Goal: Task Accomplishment & Management: Manage account settings

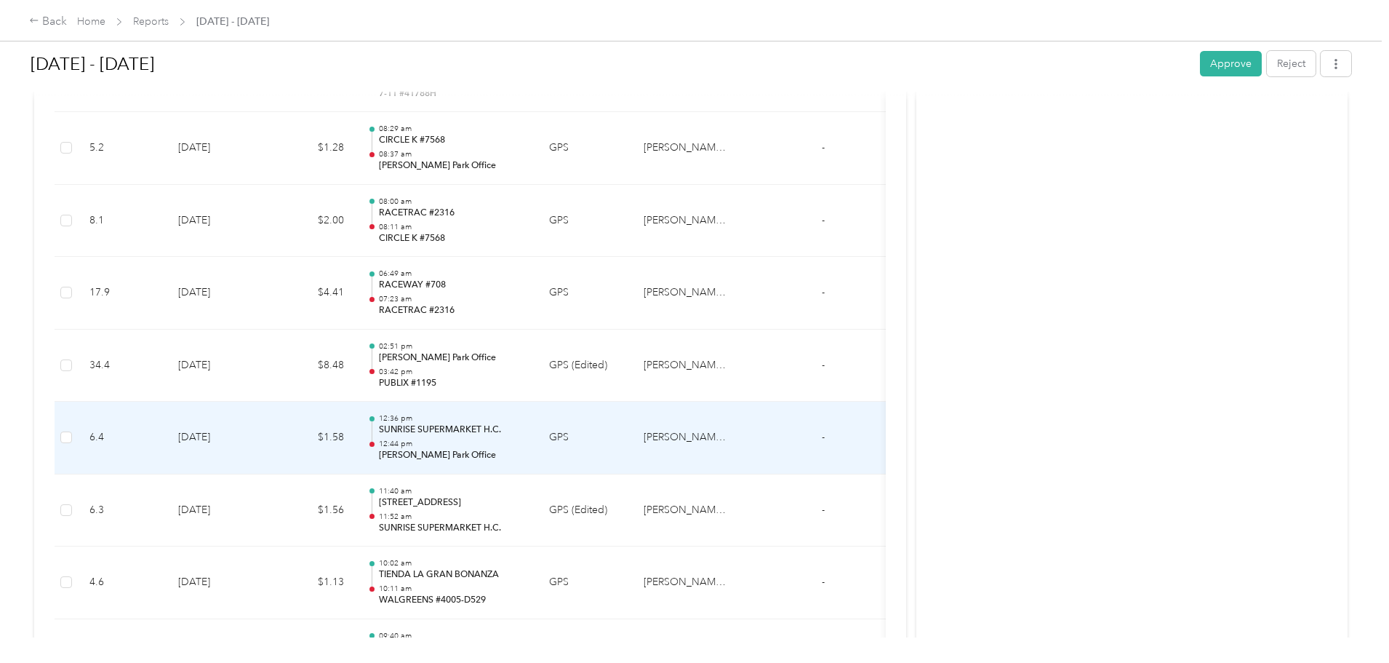
scroll to position [655, 0]
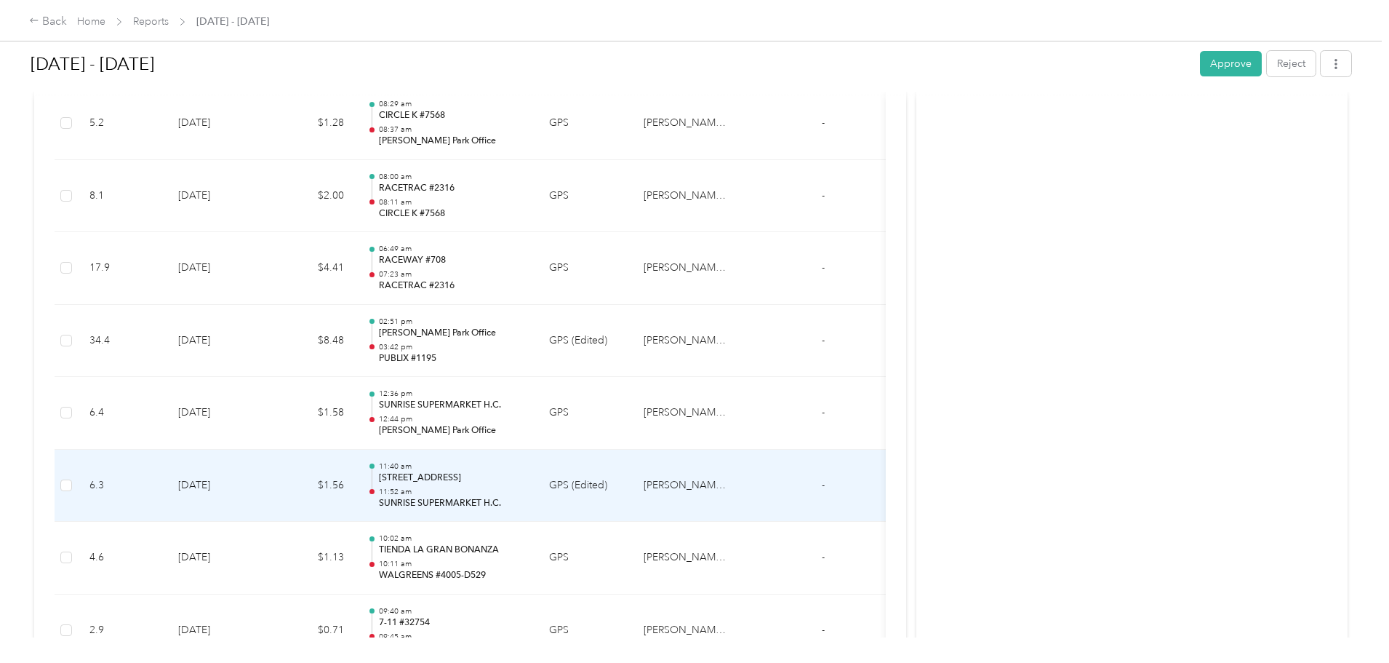
click at [526, 476] on p "[STREET_ADDRESS]" at bounding box center [452, 477] width 147 height 13
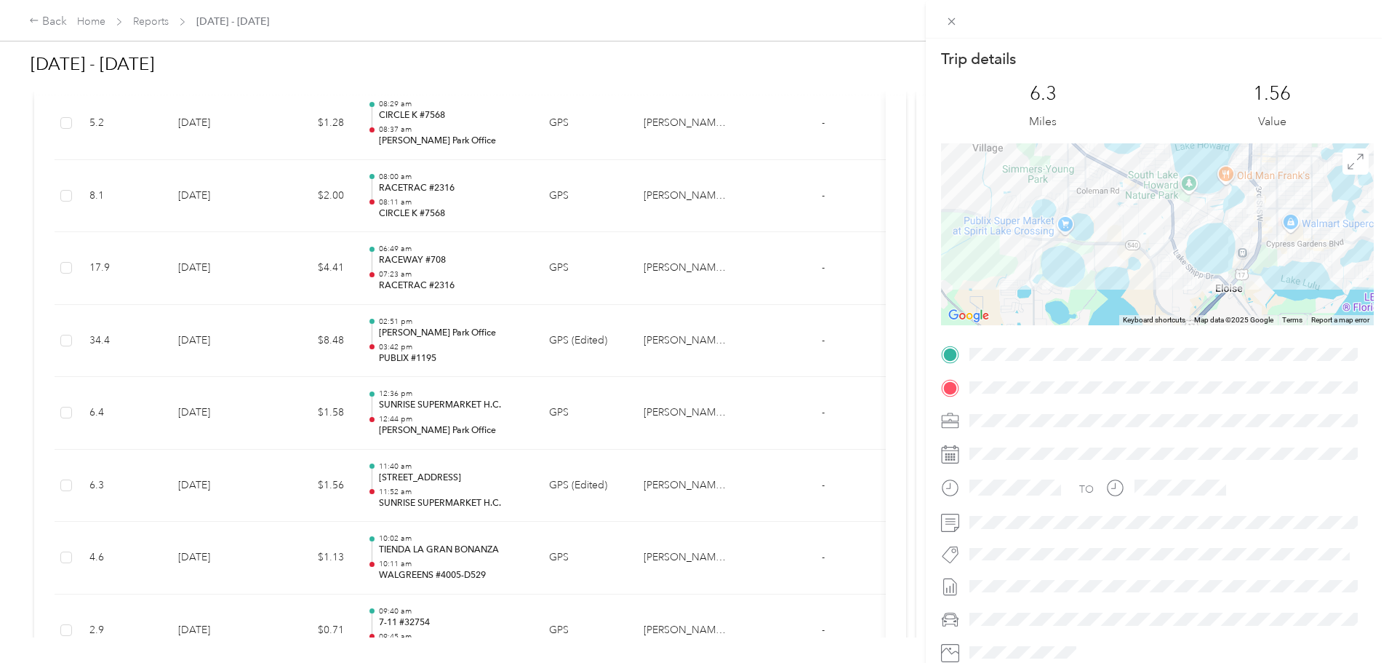
click at [909, 554] on div "Trip details This trip cannot be edited because it is either under review, appr…" at bounding box center [694, 331] width 1389 height 663
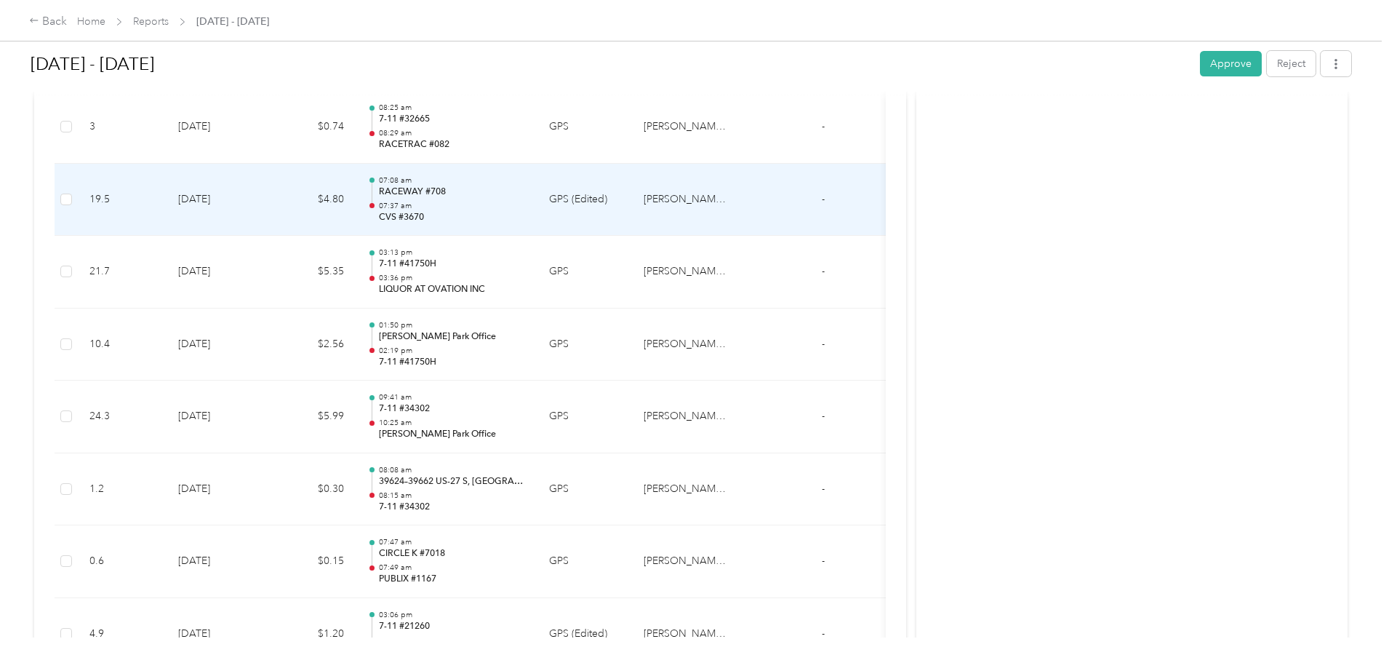
scroll to position [2255, 0]
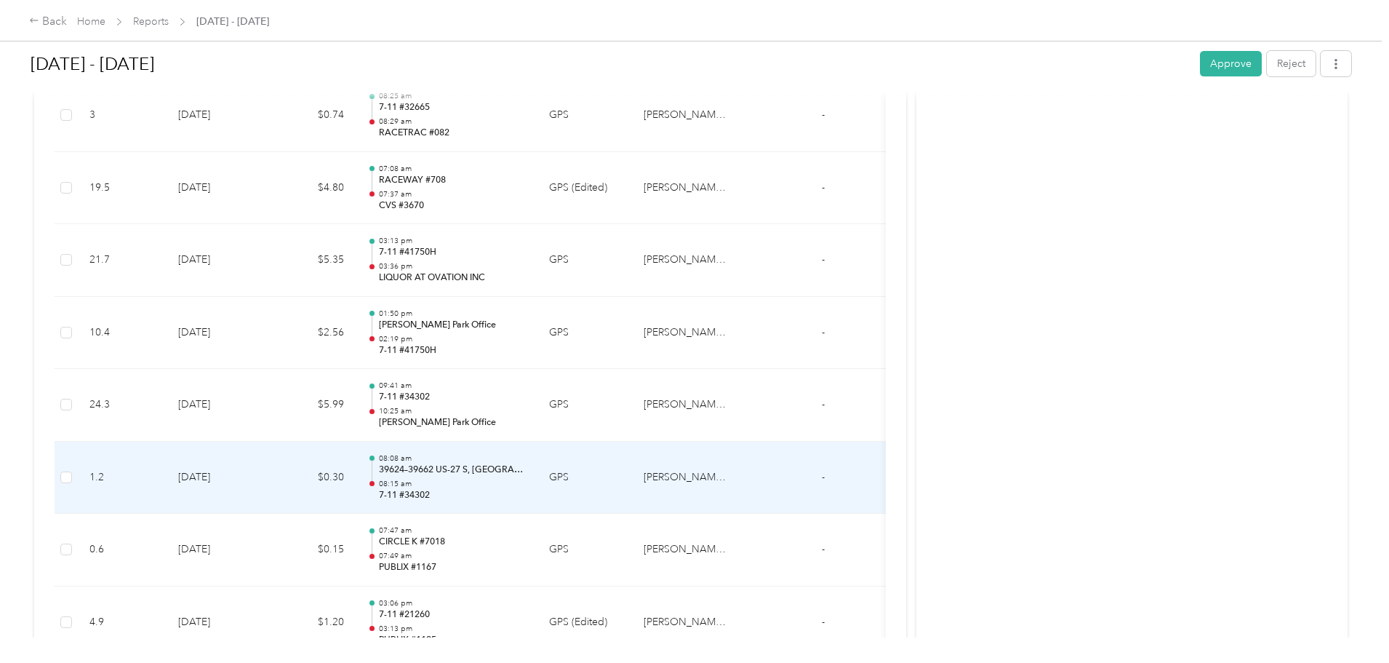
click at [526, 471] on p "39624–39662 US-27 S, [GEOGRAPHIC_DATA], [GEOGRAPHIC_DATA]" at bounding box center [452, 469] width 147 height 13
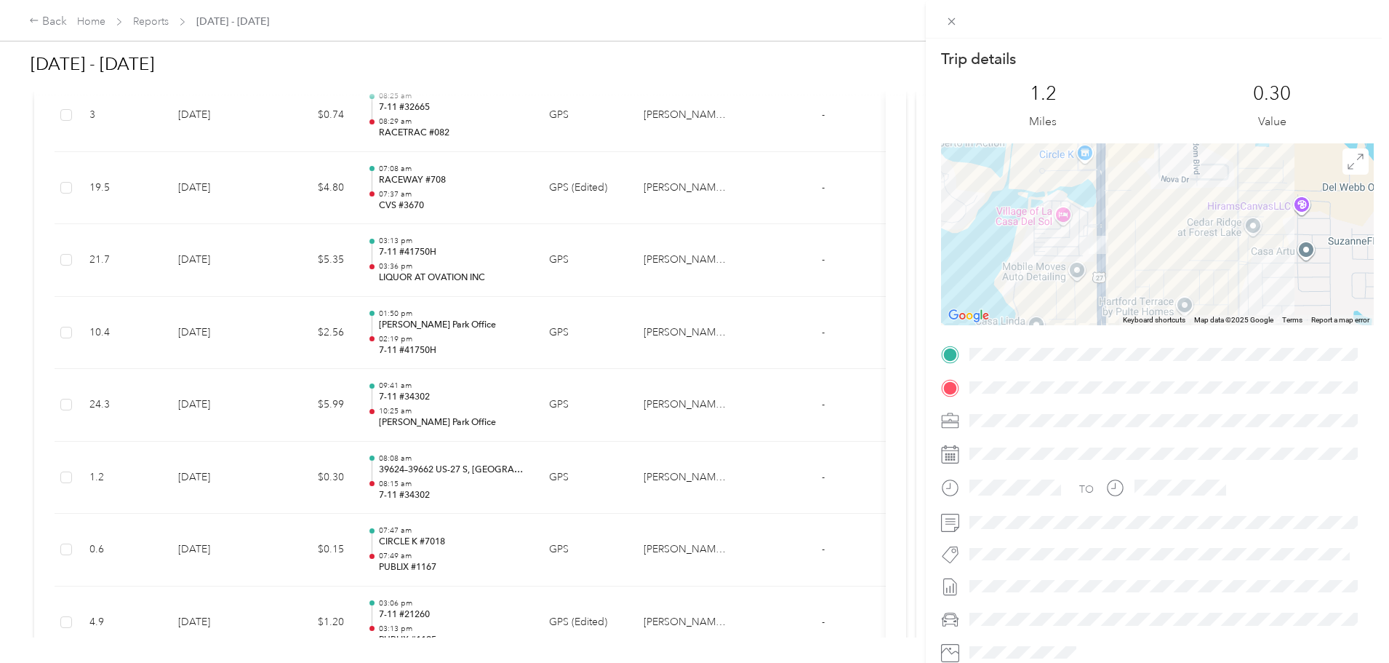
drag, startPoint x: 1085, startPoint y: 225, endPoint x: 1149, endPoint y: 338, distance: 130.3
click at [1149, 338] on div "Trip details This trip cannot be edited because it is either under review, appr…" at bounding box center [1157, 373] width 433 height 648
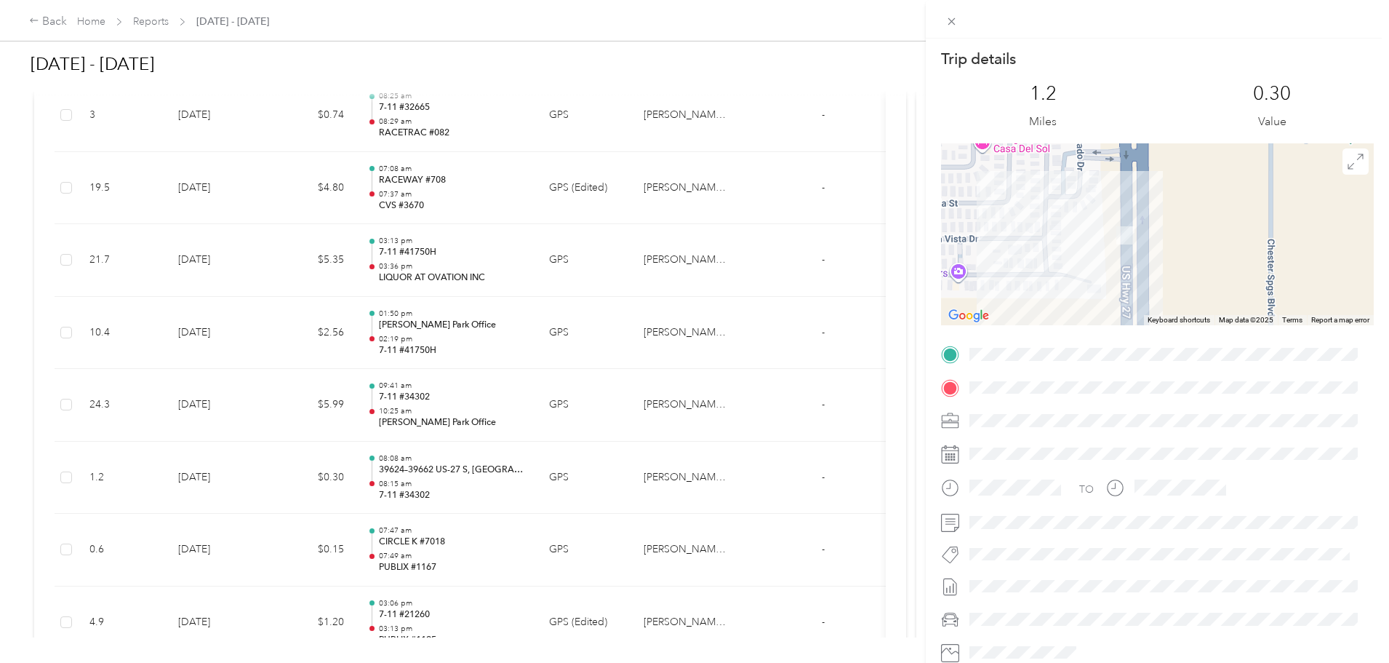
drag, startPoint x: 1068, startPoint y: 247, endPoint x: 1154, endPoint y: 268, distance: 88.4
click at [1154, 268] on div at bounding box center [1157, 234] width 433 height 182
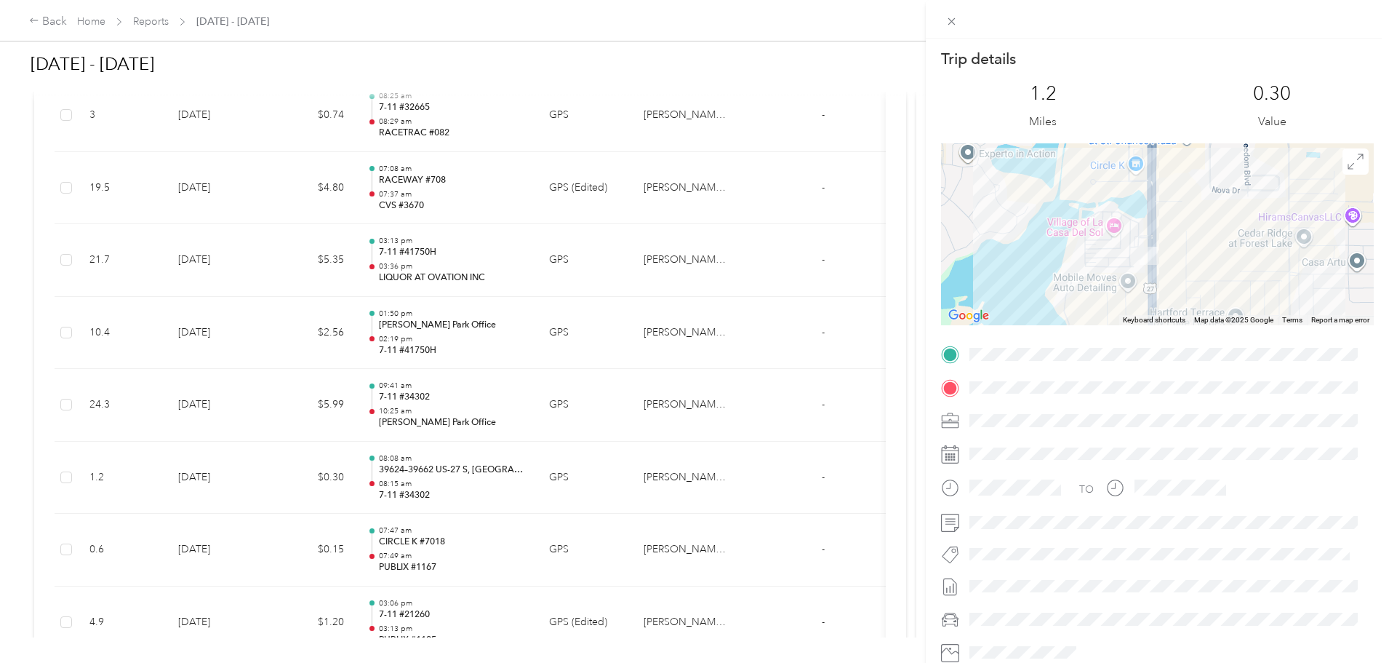
click at [616, 551] on div "Trip details This trip cannot be edited because it is either under review, appr…" at bounding box center [694, 331] width 1389 height 663
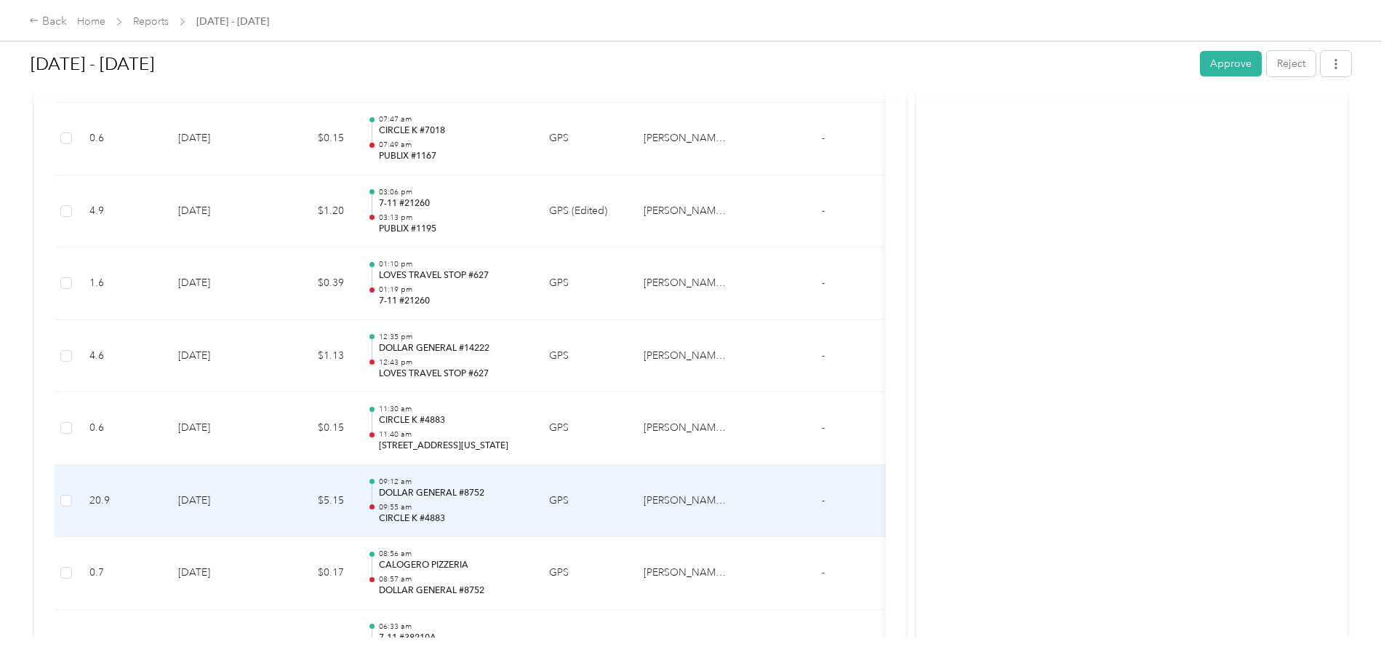
scroll to position [2691, 0]
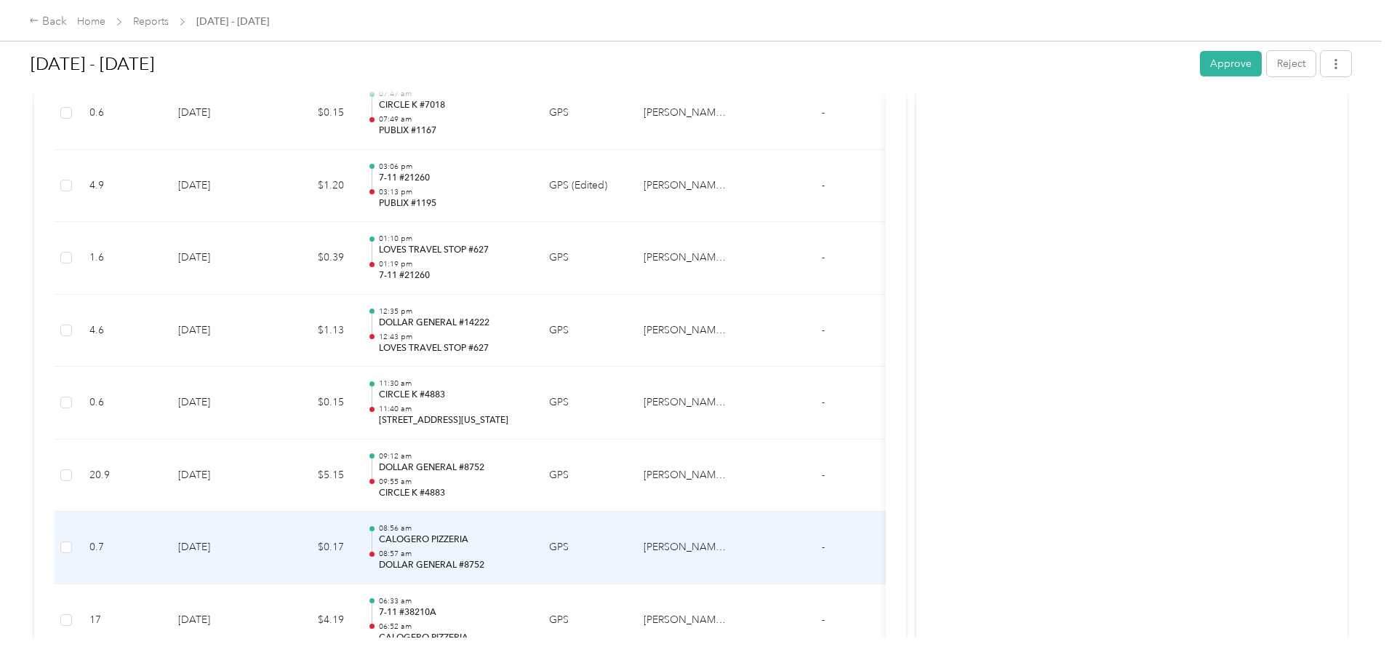
click at [526, 542] on p "CALOGERO PIZZERIA" at bounding box center [452, 539] width 147 height 13
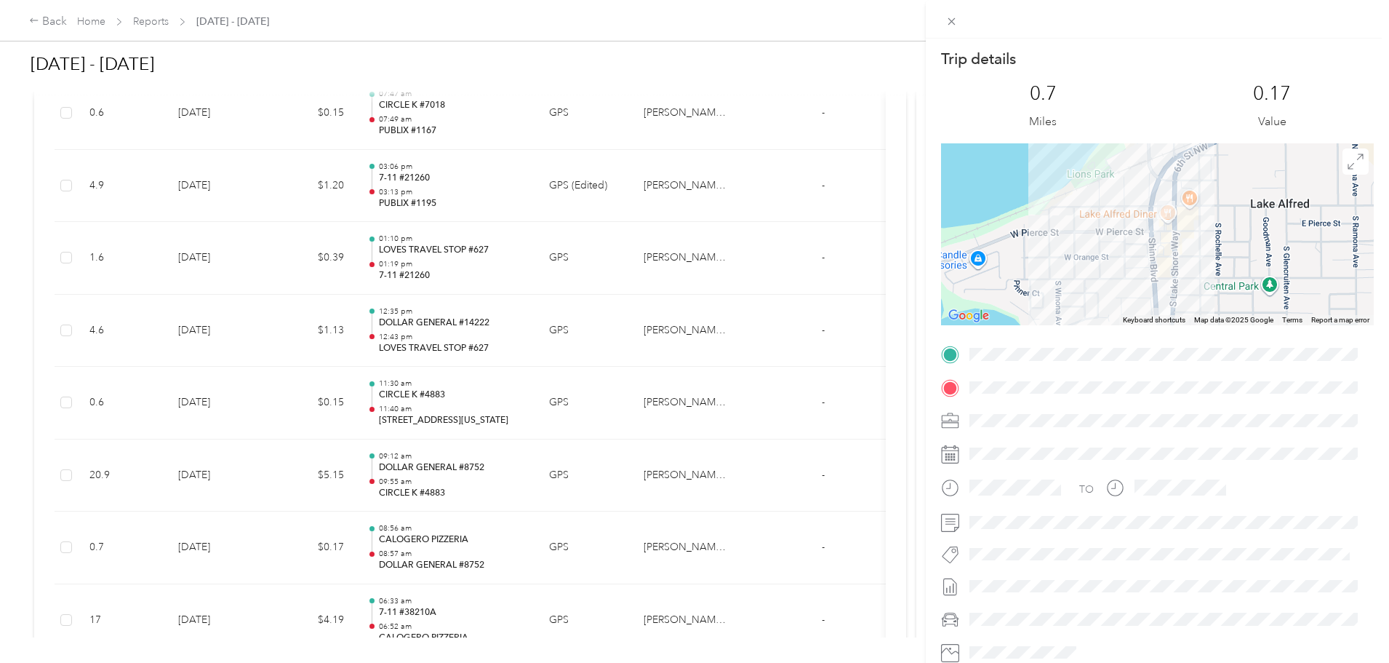
drag, startPoint x: 1195, startPoint y: 212, endPoint x: 1195, endPoint y: 238, distance: 25.5
click at [1195, 238] on div at bounding box center [1157, 234] width 433 height 182
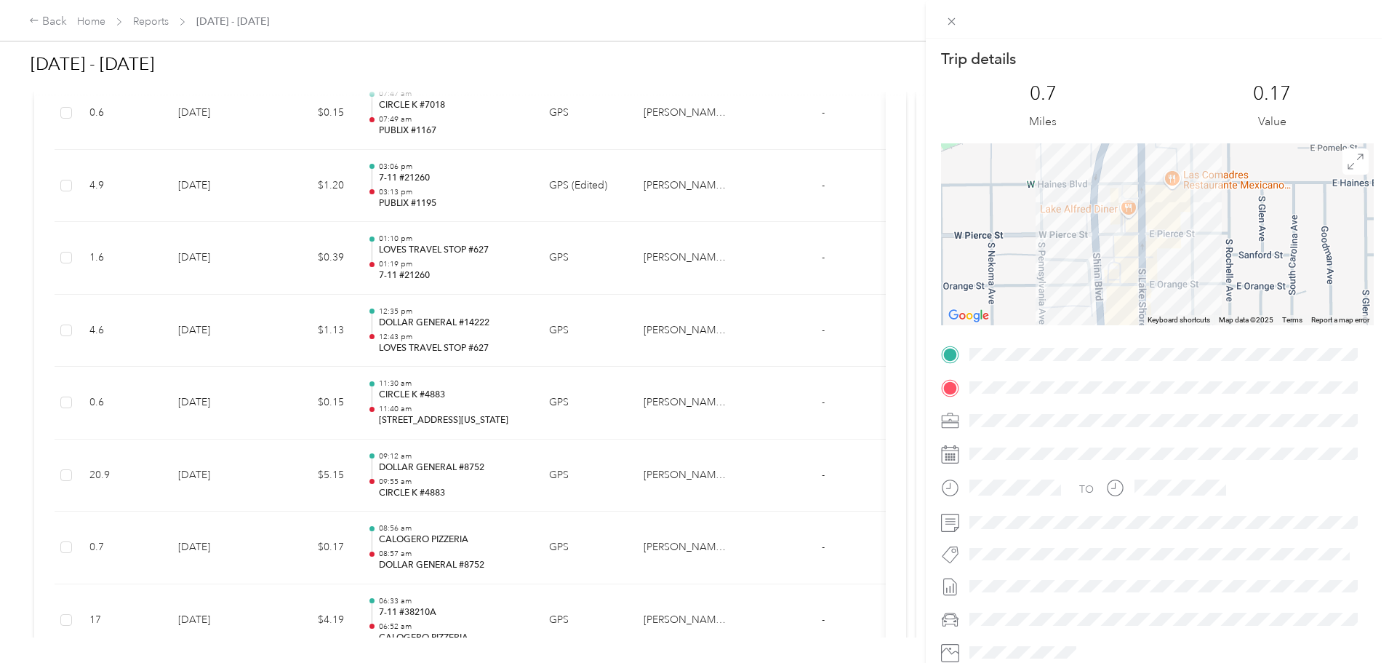
click at [897, 519] on div "Trip details This trip cannot be edited because it is either under review, appr…" at bounding box center [694, 331] width 1389 height 663
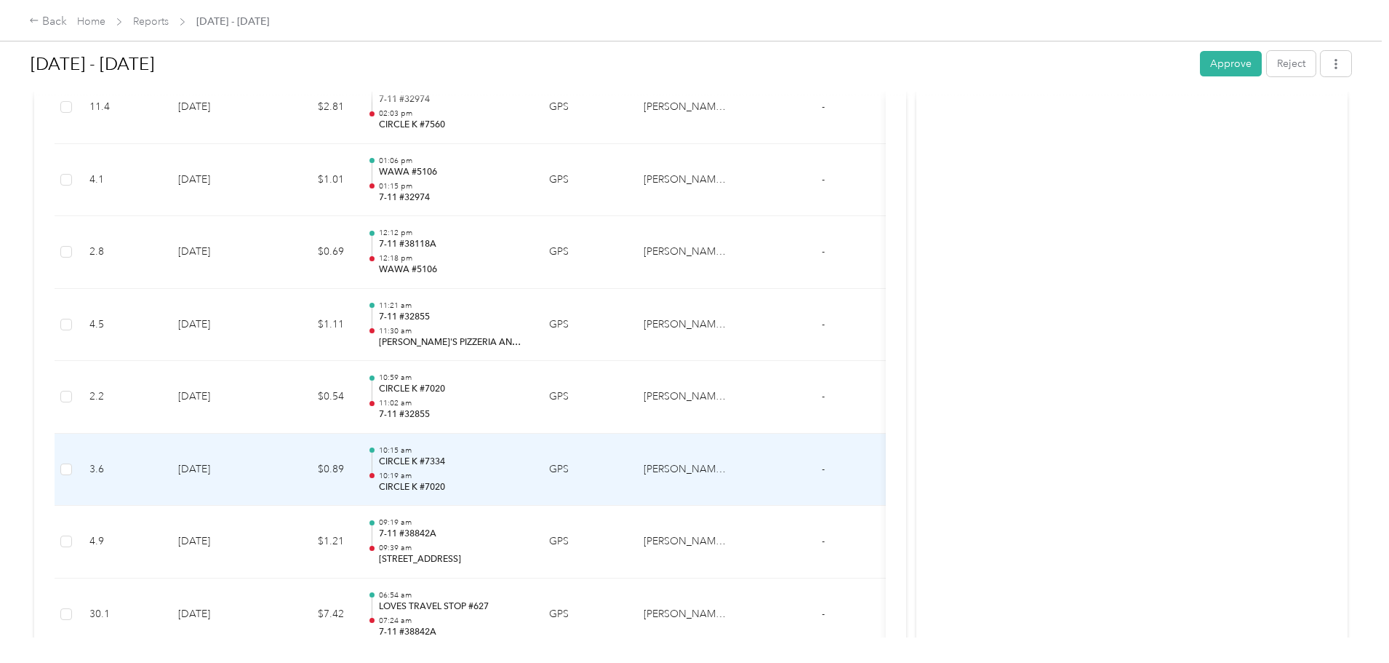
scroll to position [3928, 0]
click at [526, 464] on p "7-11 #38842A" at bounding box center [452, 461] width 147 height 13
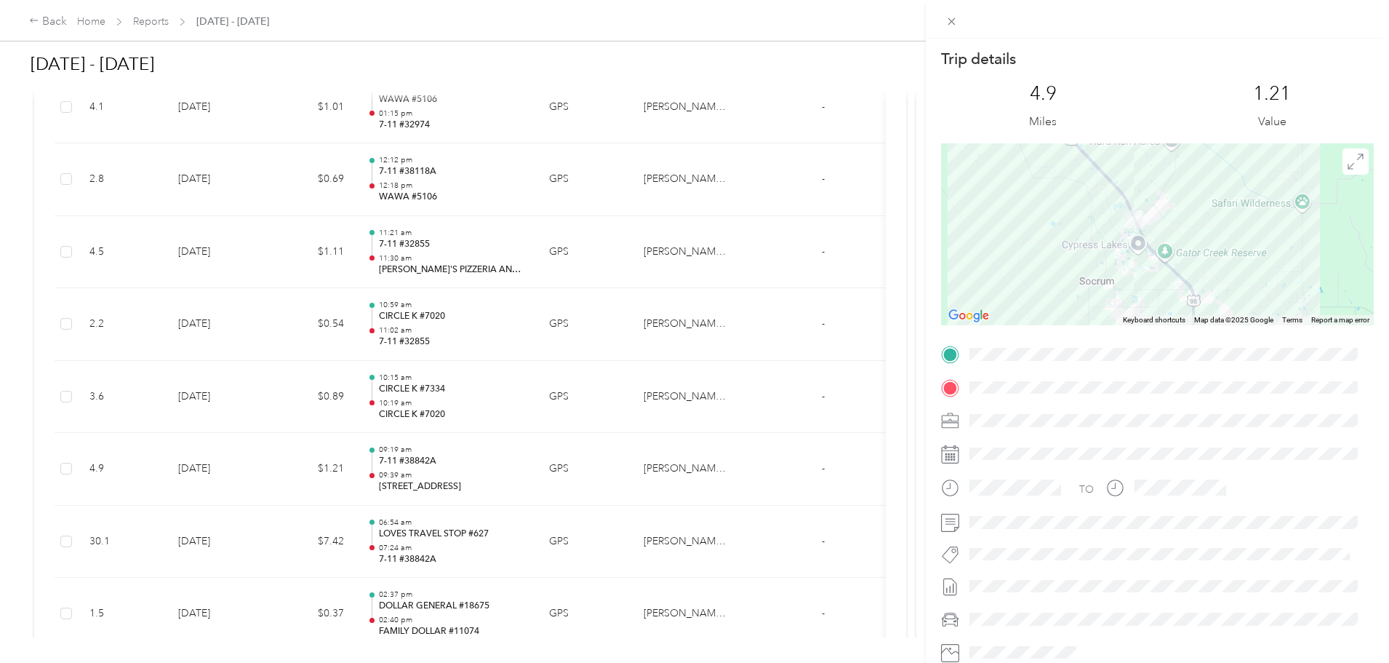
drag, startPoint x: 1146, startPoint y: 246, endPoint x: 1146, endPoint y: 287, distance: 41.5
click at [1146, 287] on div at bounding box center [1157, 234] width 433 height 182
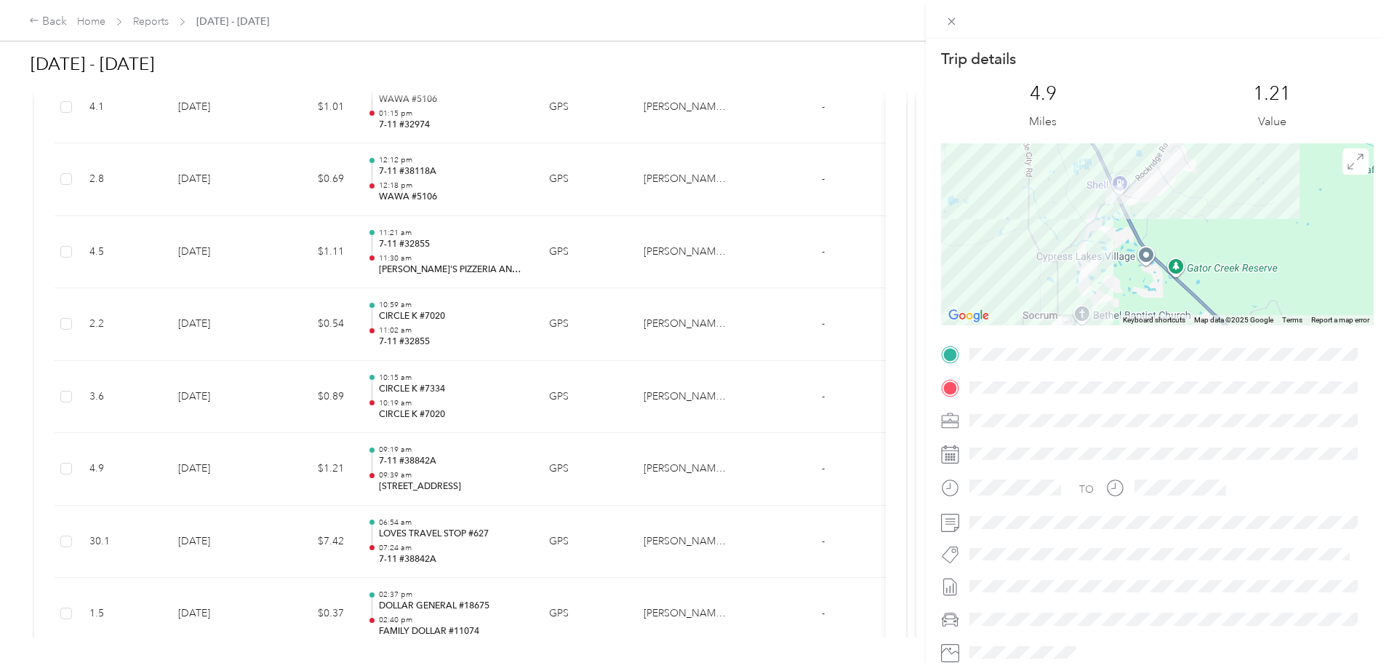
drag, startPoint x: 1115, startPoint y: 204, endPoint x: 1107, endPoint y: 279, distance: 74.6
click at [1108, 279] on div at bounding box center [1157, 234] width 433 height 182
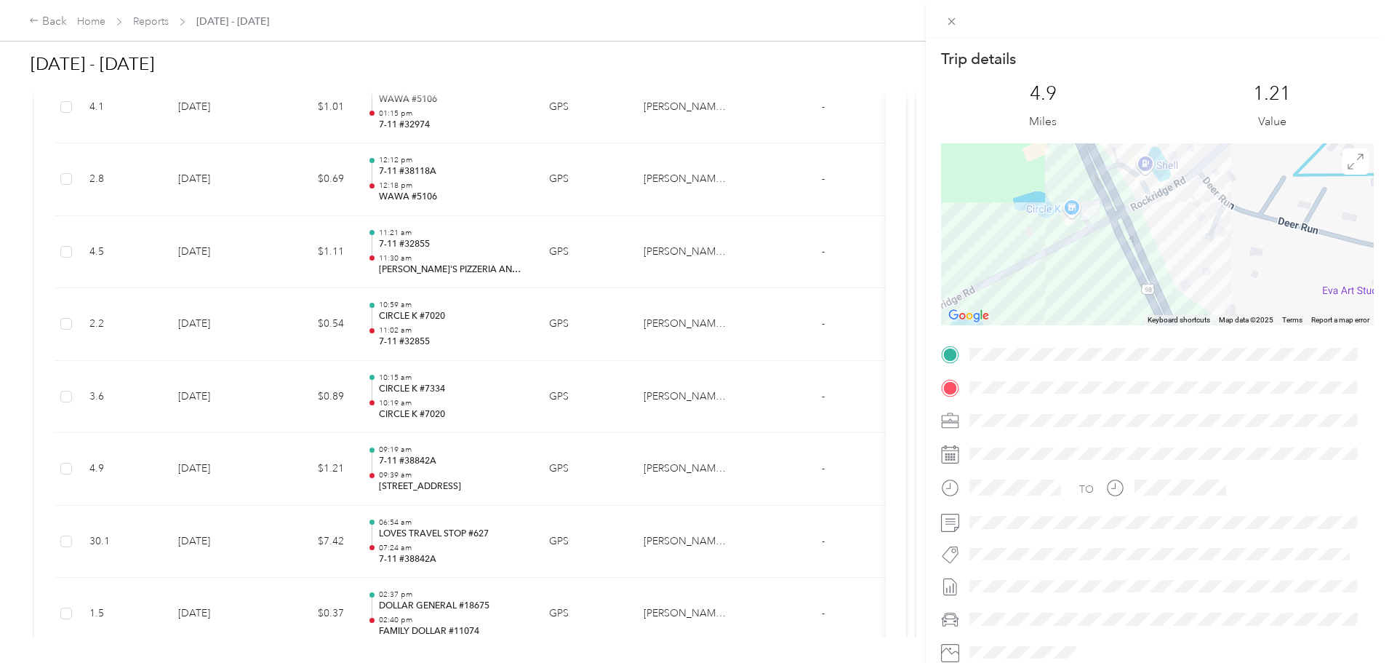
click at [918, 500] on div "Trip details This trip cannot be edited because it is either under review, appr…" at bounding box center [694, 331] width 1389 height 663
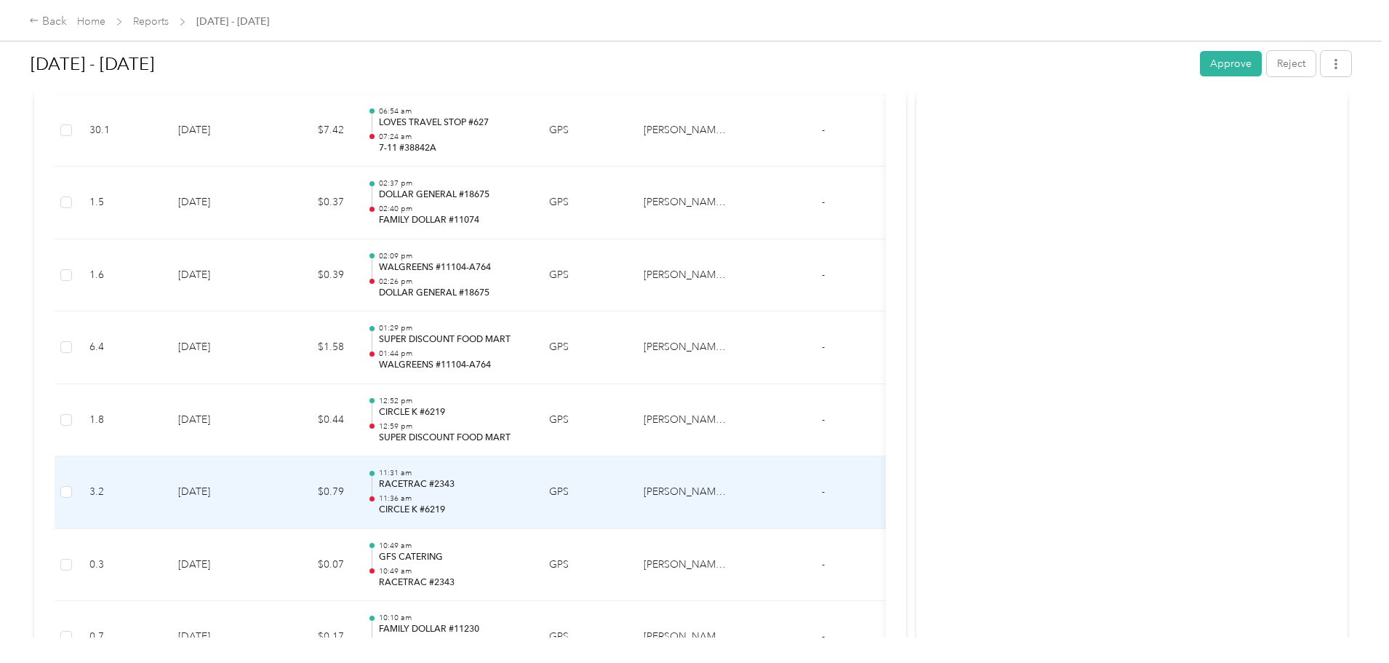
scroll to position [4364, 0]
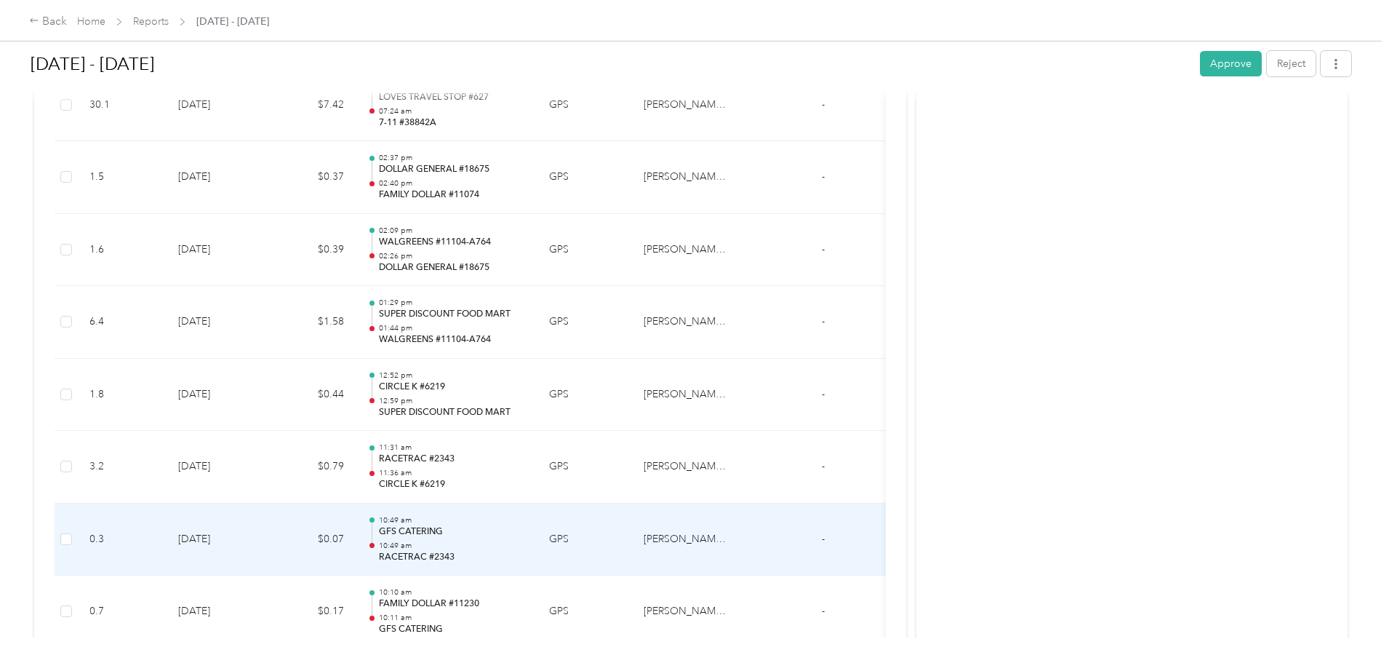
click at [526, 532] on p "GFS CATERING" at bounding box center [452, 531] width 147 height 13
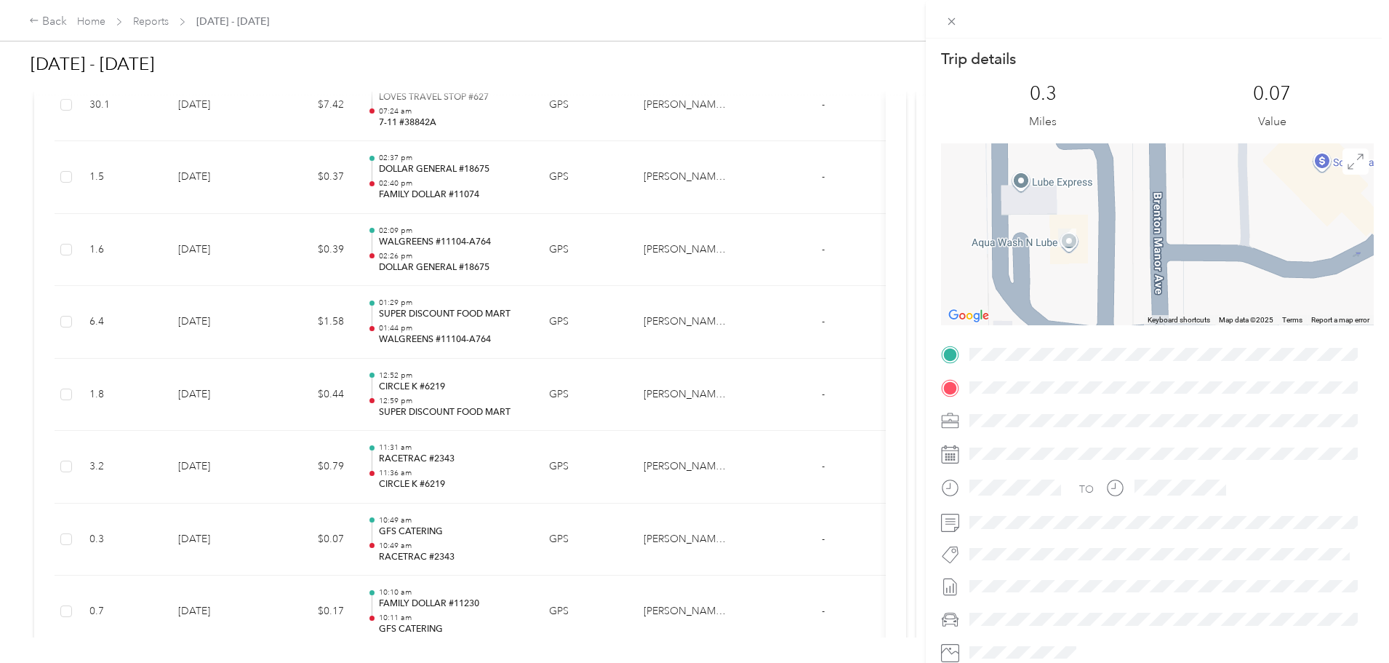
click at [644, 530] on div "Trip details This trip cannot be edited because it is either under review, appr…" at bounding box center [694, 331] width 1389 height 663
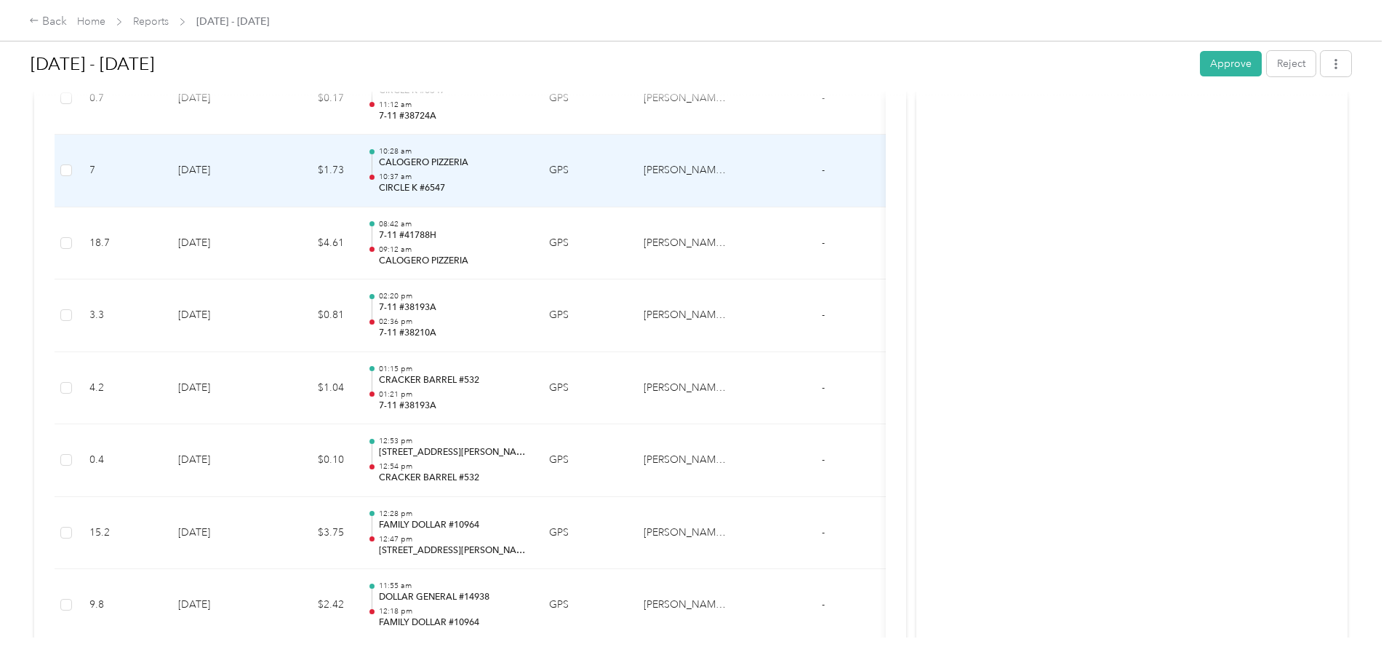
scroll to position [5965, 0]
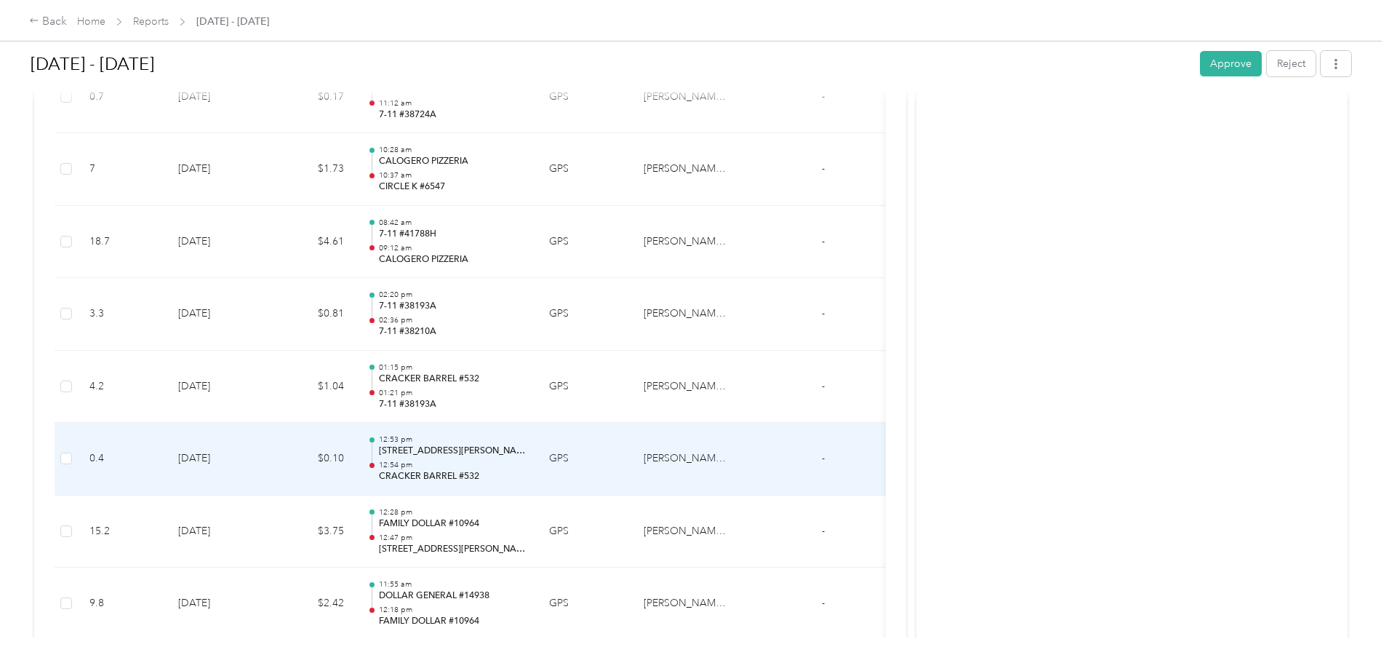
click at [526, 460] on p "12:54 pm" at bounding box center [452, 465] width 147 height 10
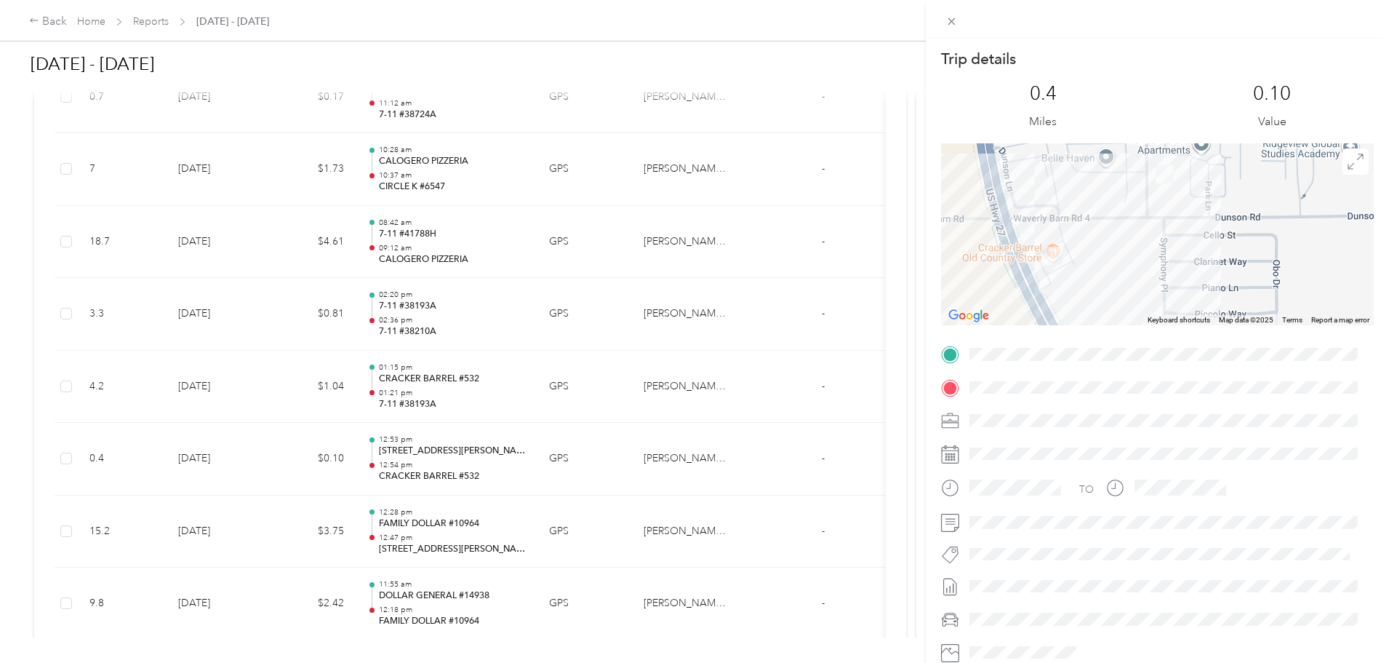
drag, startPoint x: 1082, startPoint y: 222, endPoint x: 1124, endPoint y: 264, distance: 59.7
click at [1124, 264] on div at bounding box center [1157, 234] width 433 height 182
click at [623, 519] on div "Trip details This trip cannot be edited because it is either under review, appr…" at bounding box center [694, 331] width 1389 height 663
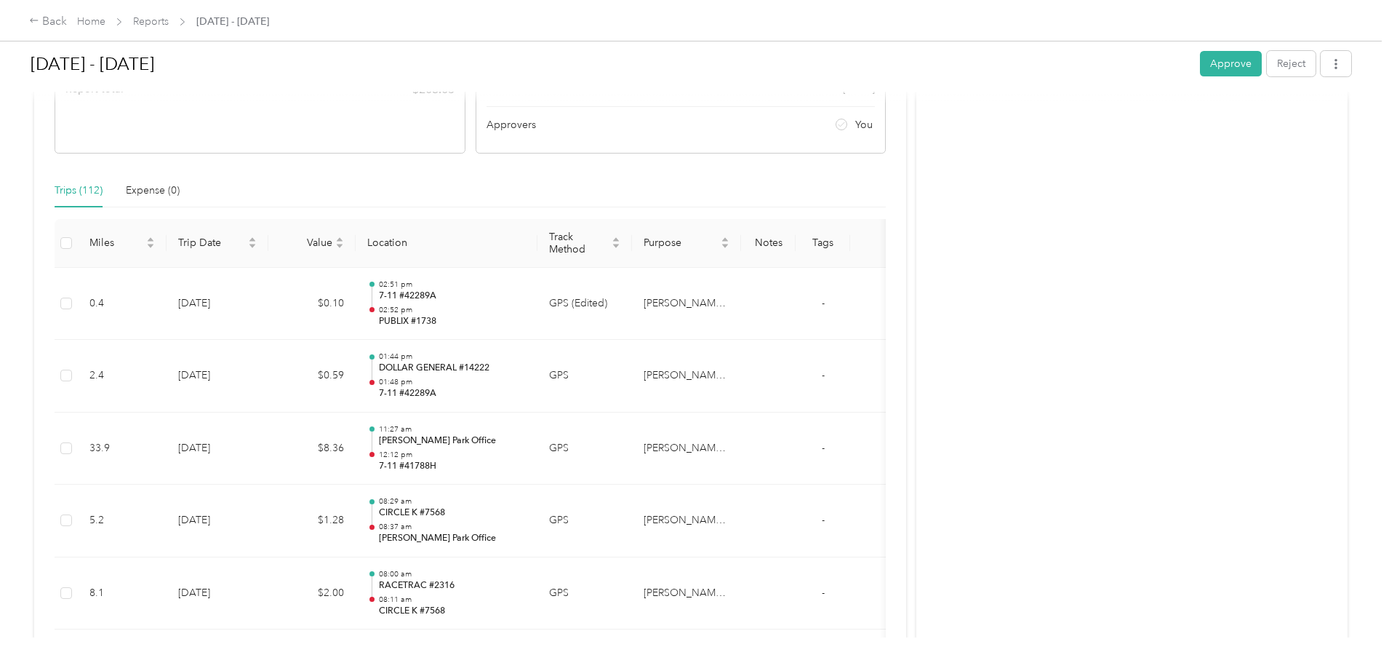
scroll to position [0, 0]
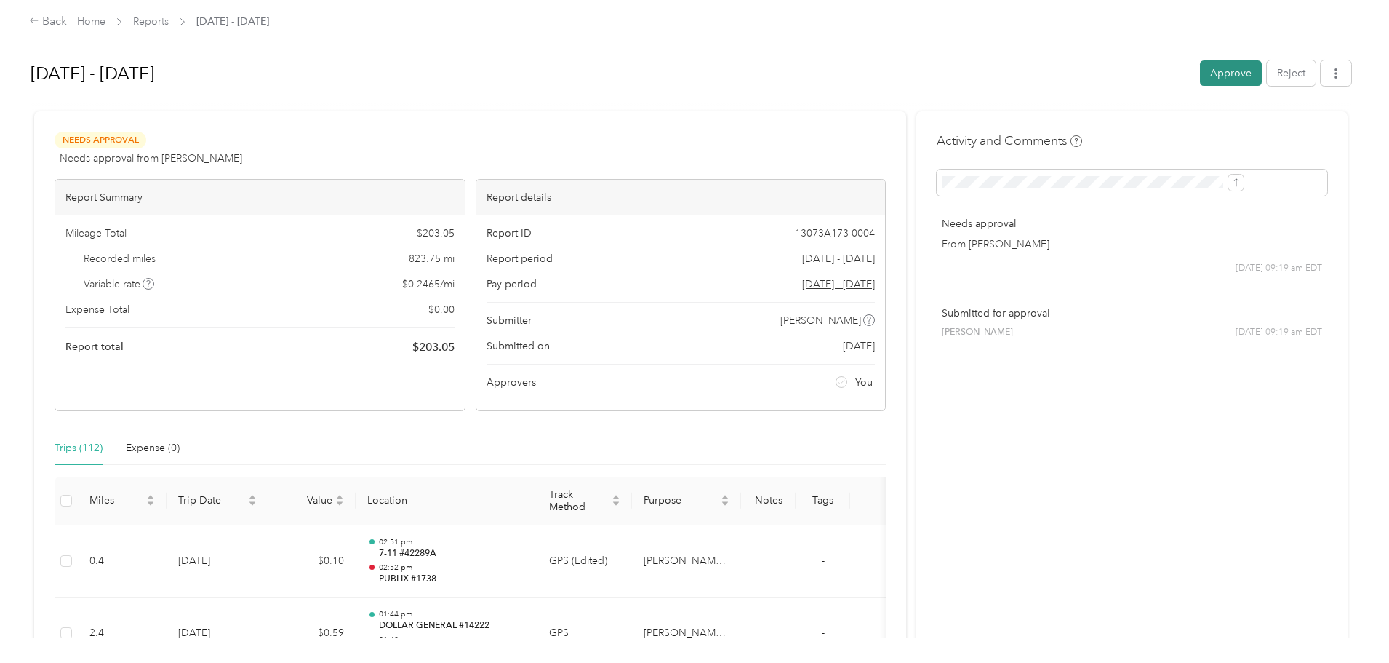
click at [1200, 74] on button "Approve" at bounding box center [1231, 72] width 62 height 25
